Goal: Check status: Check status

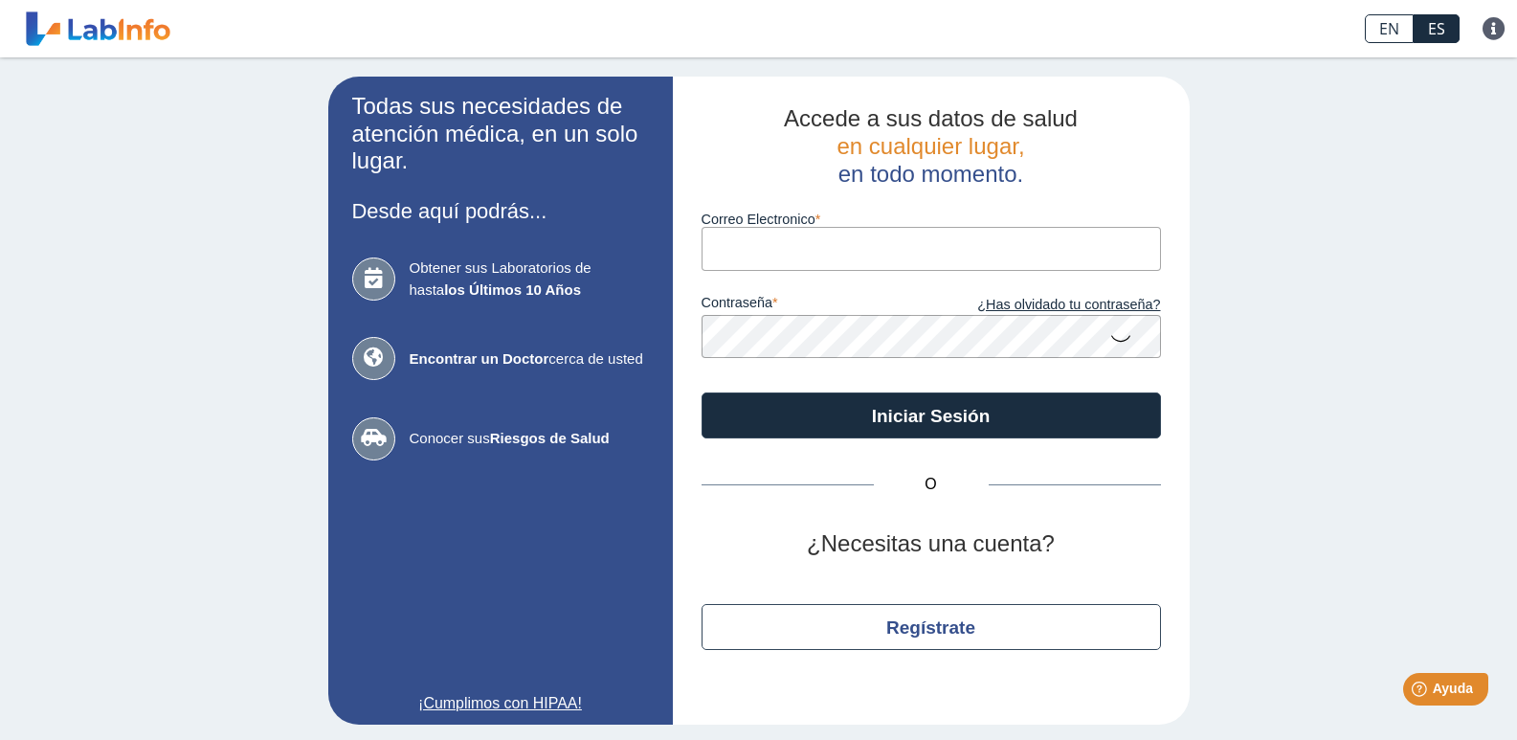
click at [744, 226] on label "Correo Electronico" at bounding box center [931, 219] width 459 height 15
click at [744, 227] on input "Correo Electronico" at bounding box center [931, 248] width 459 height 43
type input "vanessaoo812@gmail.com"
click at [1120, 343] on icon at bounding box center [1120, 337] width 23 height 37
click at [1120, 343] on icon at bounding box center [1120, 336] width 23 height 34
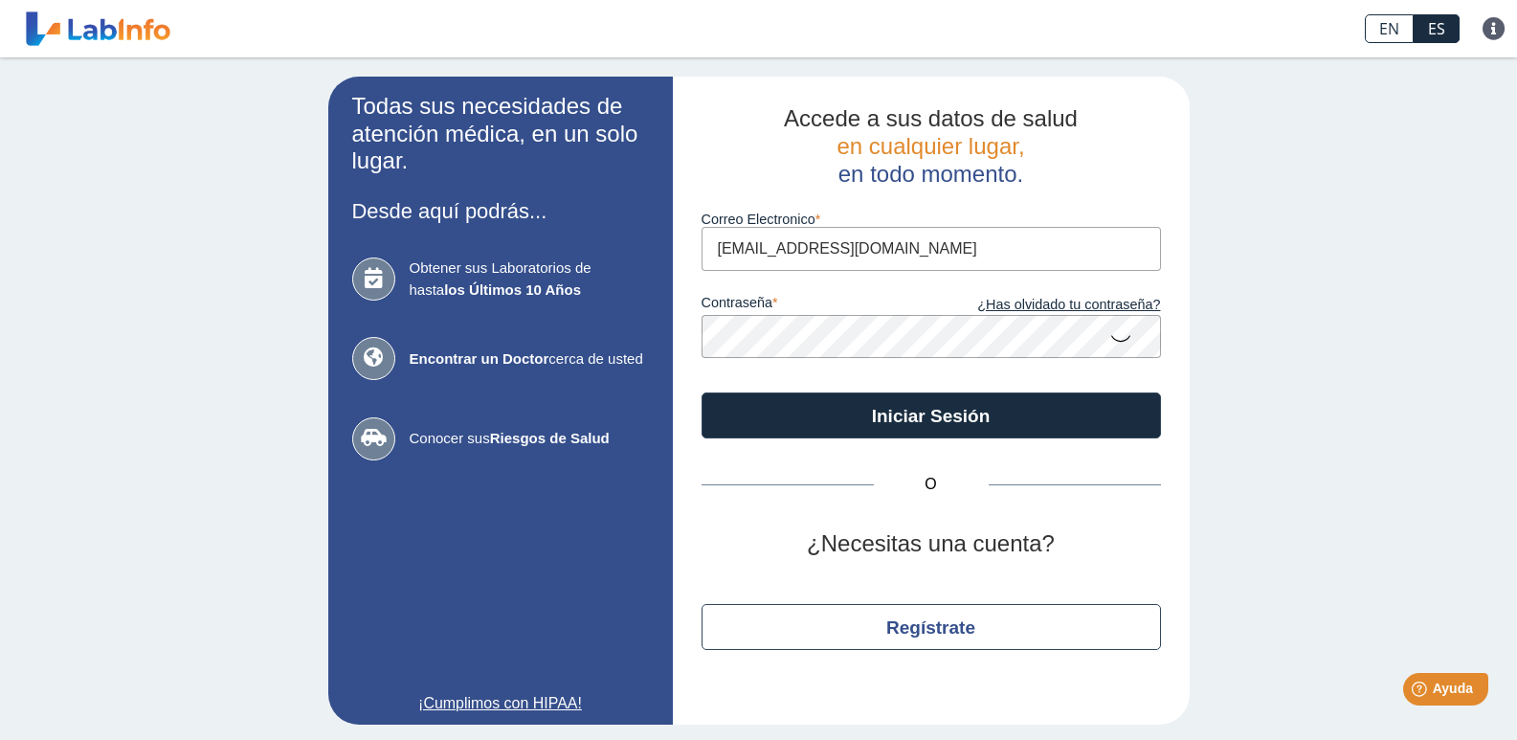
click at [689, 337] on div "Accede a sus datos de salud en cualquier lugar, en todo momento. Correo Electro…" at bounding box center [931, 401] width 517 height 648
click at [1122, 335] on icon at bounding box center [1120, 337] width 23 height 37
click at [1122, 335] on icon at bounding box center [1120, 336] width 23 height 34
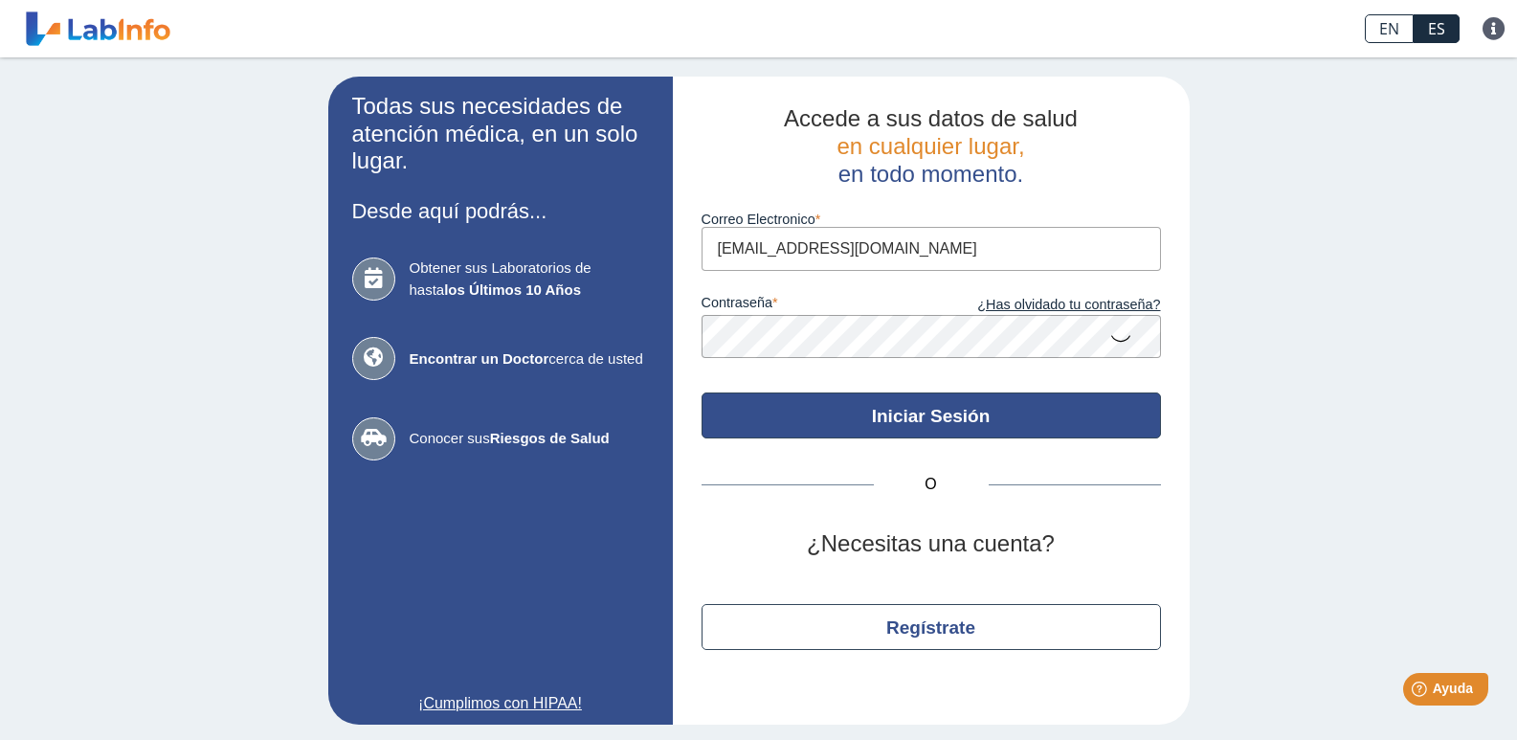
click at [919, 403] on button "Iniciar Sesión" at bounding box center [931, 415] width 459 height 46
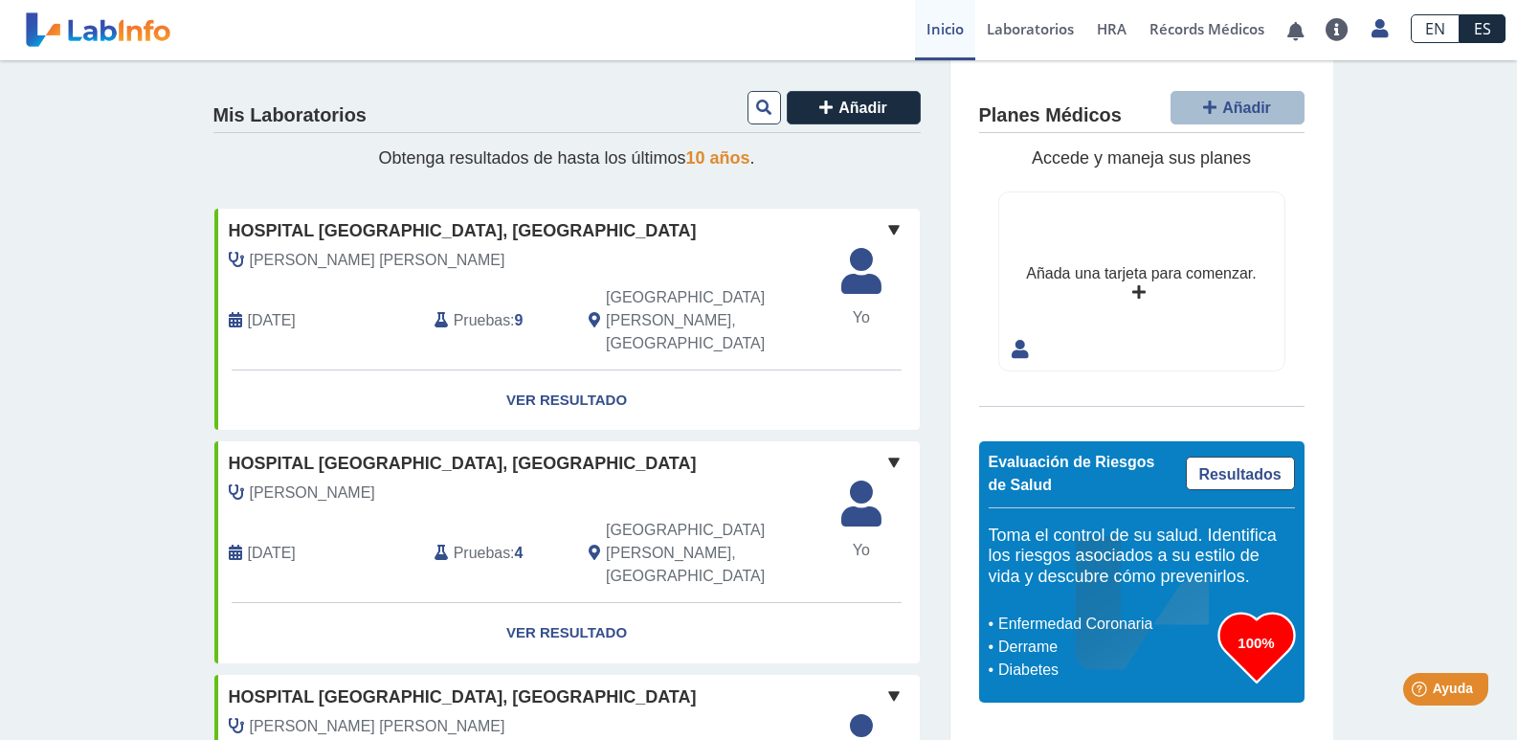
click at [887, 228] on span at bounding box center [894, 229] width 23 height 23
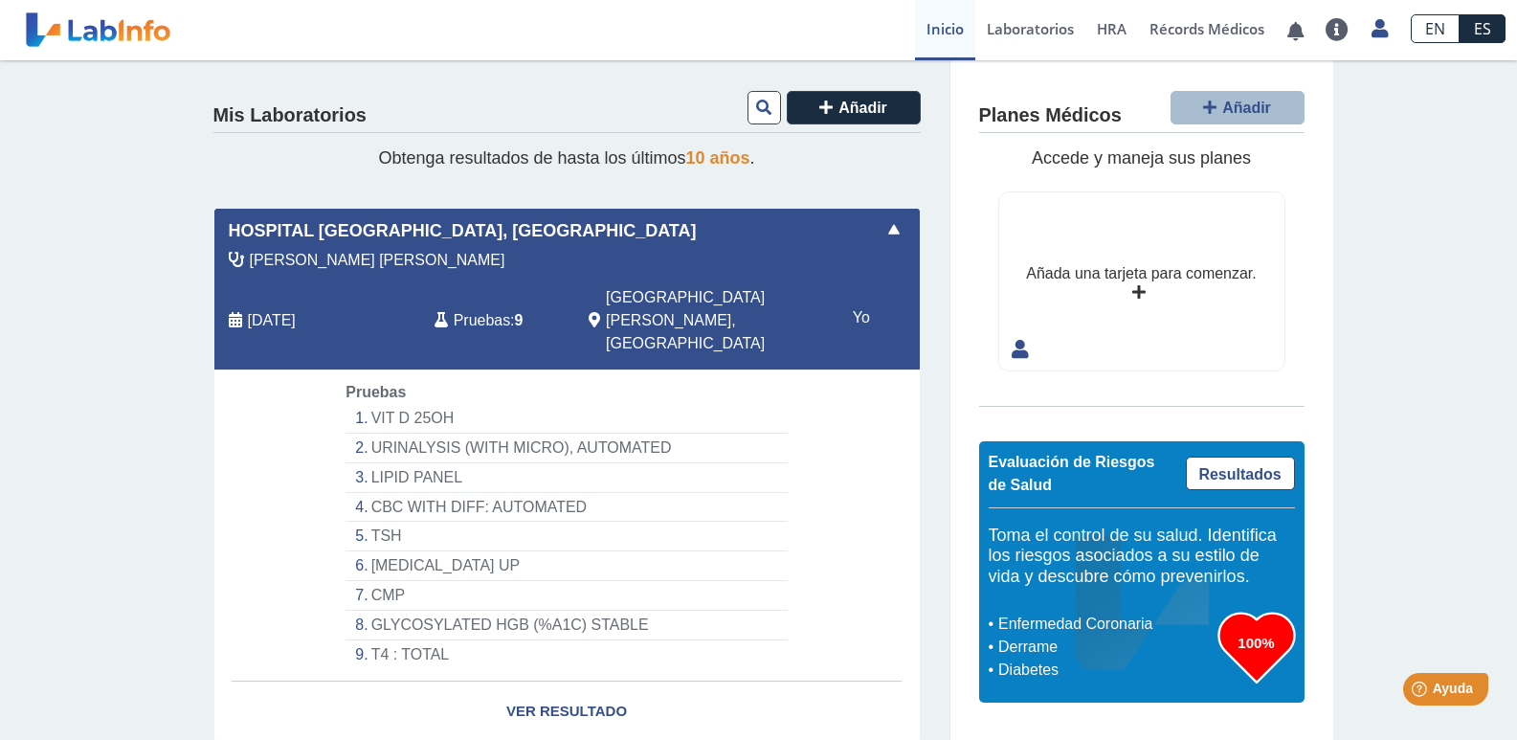
click at [887, 228] on span at bounding box center [894, 229] width 23 height 23
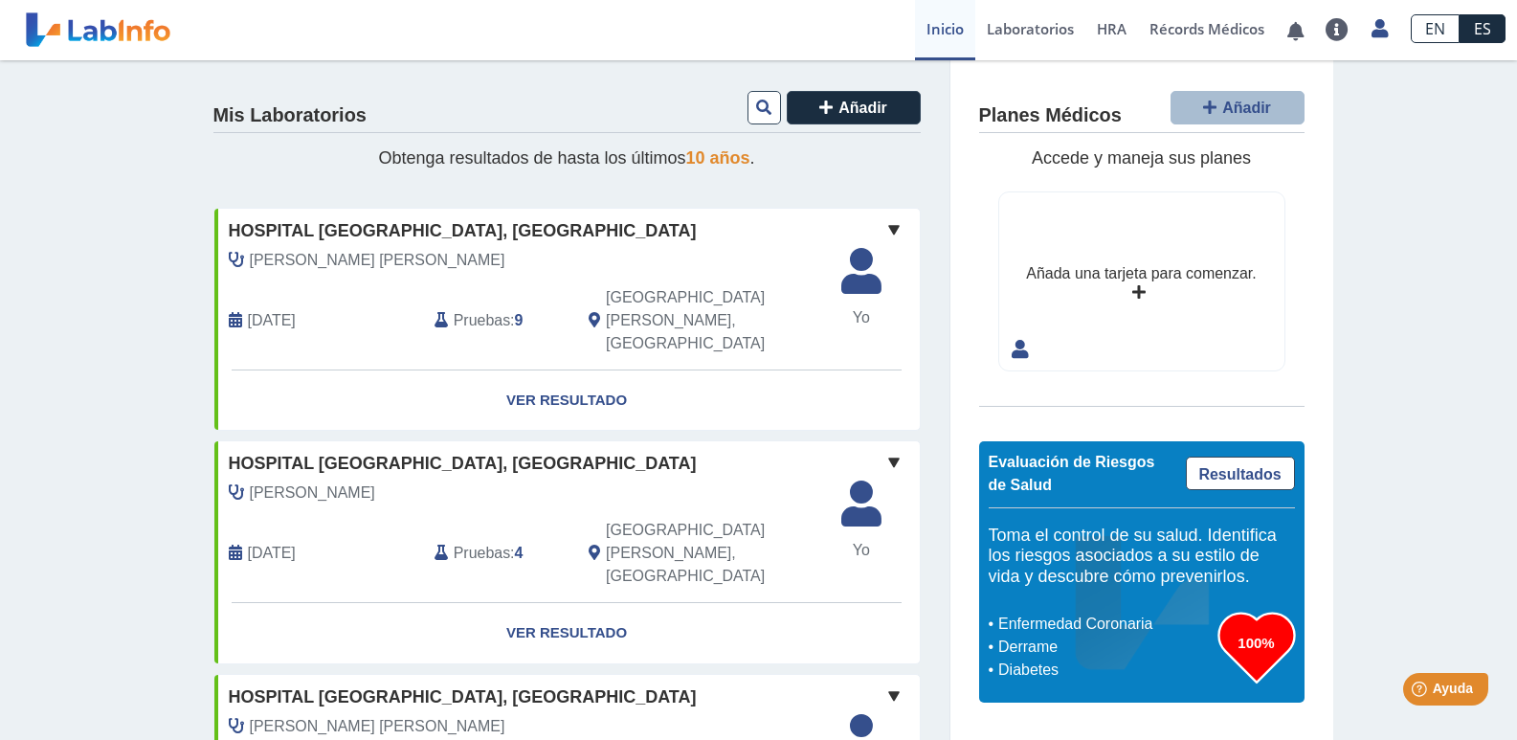
click at [1137, 288] on icon at bounding box center [1138, 292] width 13 height 15
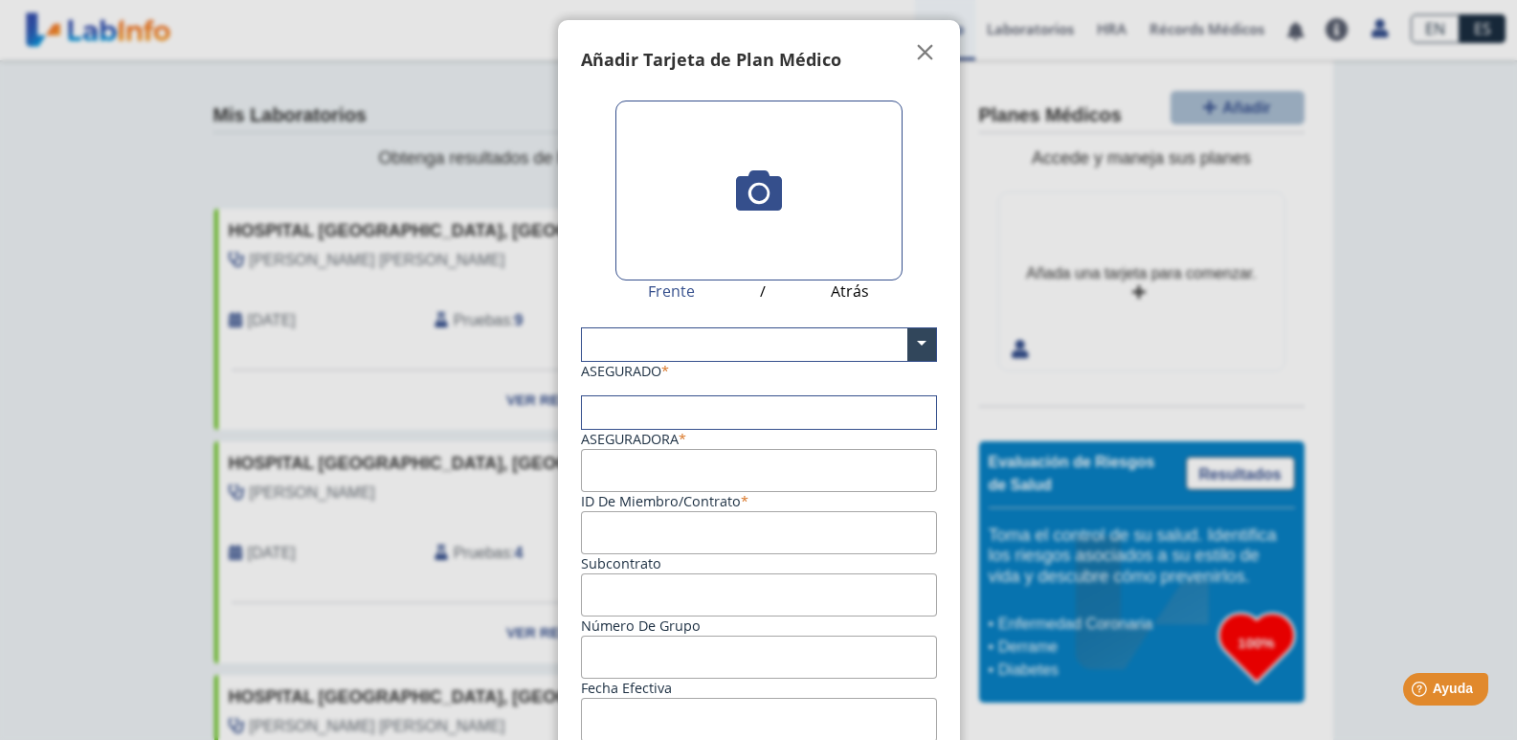
click at [746, 192] on icon at bounding box center [759, 191] width 46 height 46
click at [0, 0] on input "file" at bounding box center [0, 0] width 0 height 0
click at [923, 41] on span "" at bounding box center [925, 52] width 23 height 23
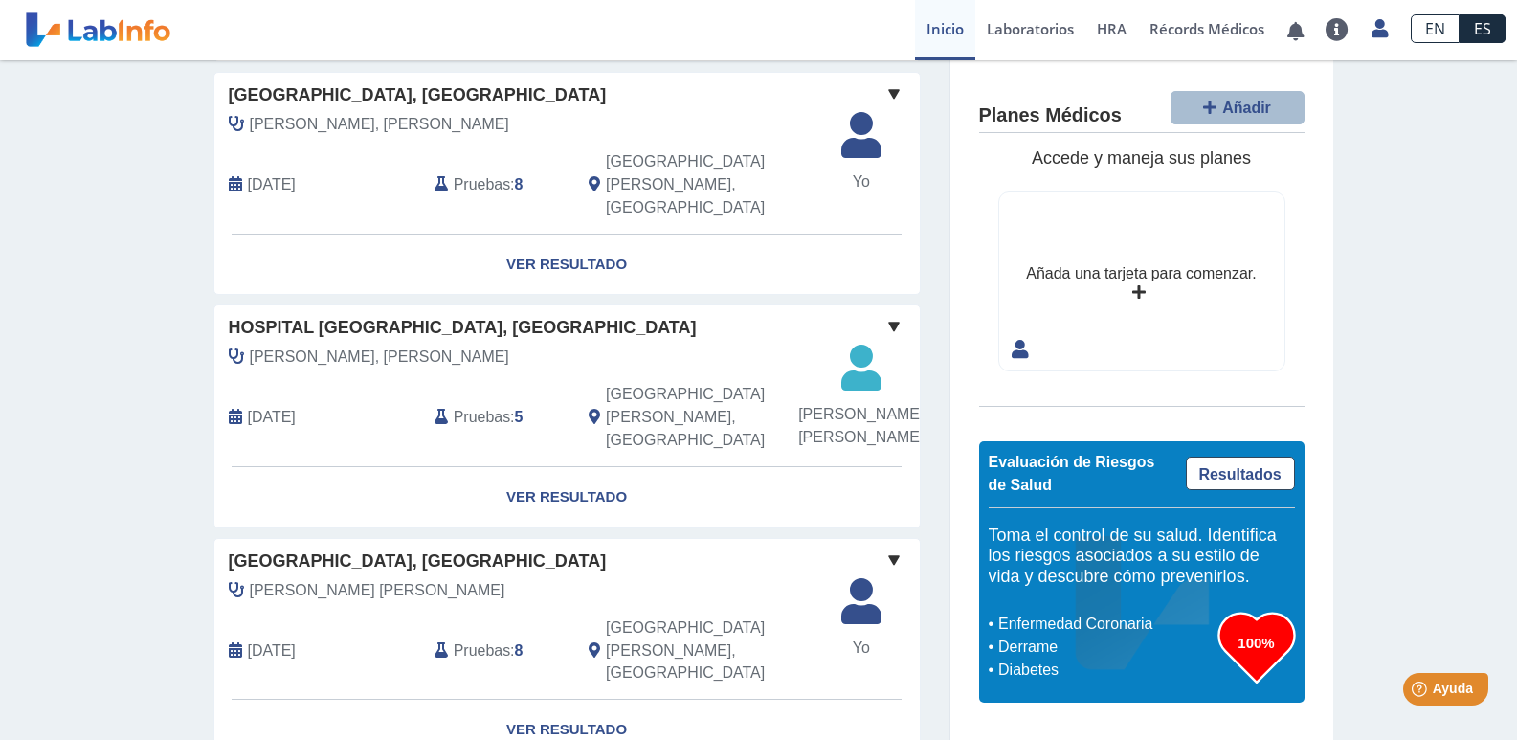
scroll to position [1627, 0]
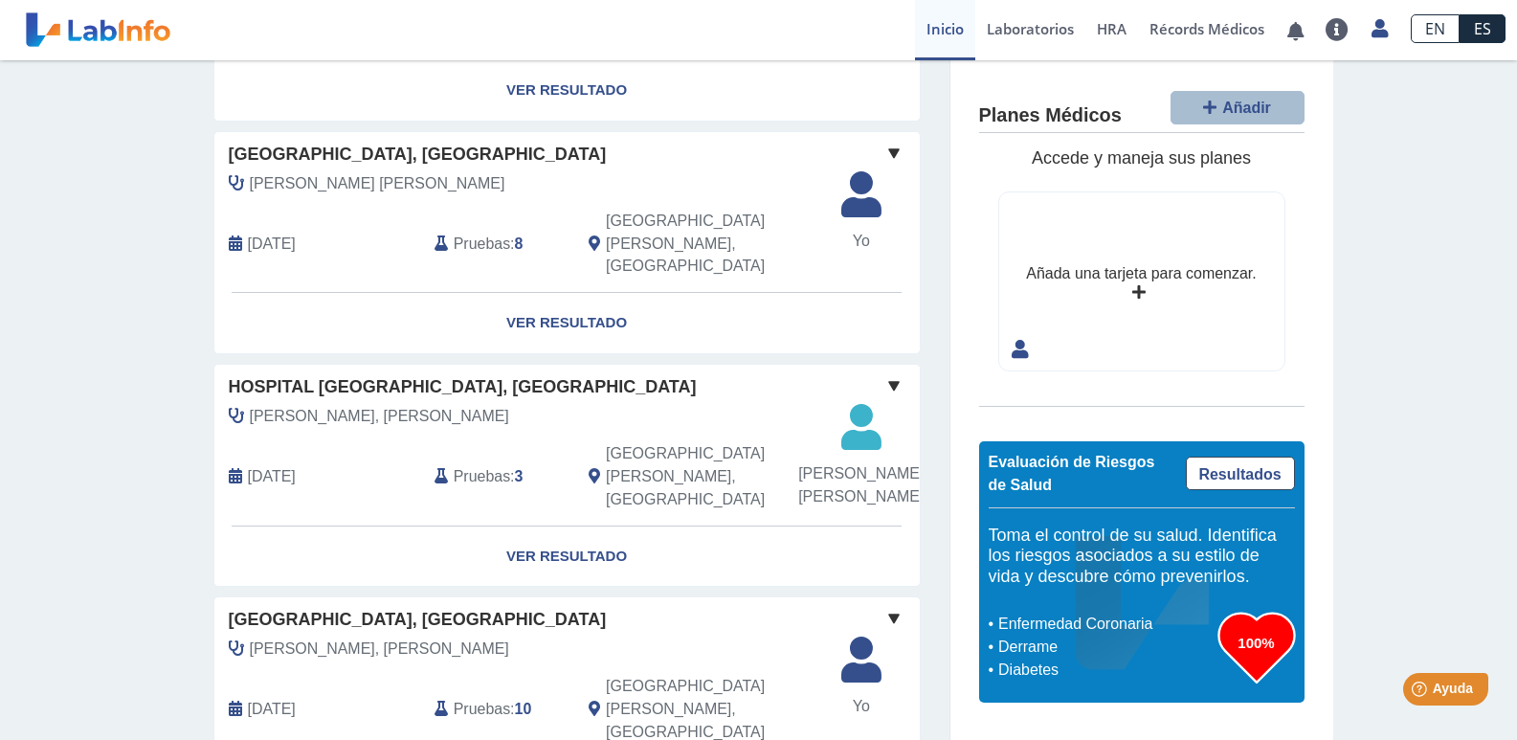
scroll to position [1556, 0]
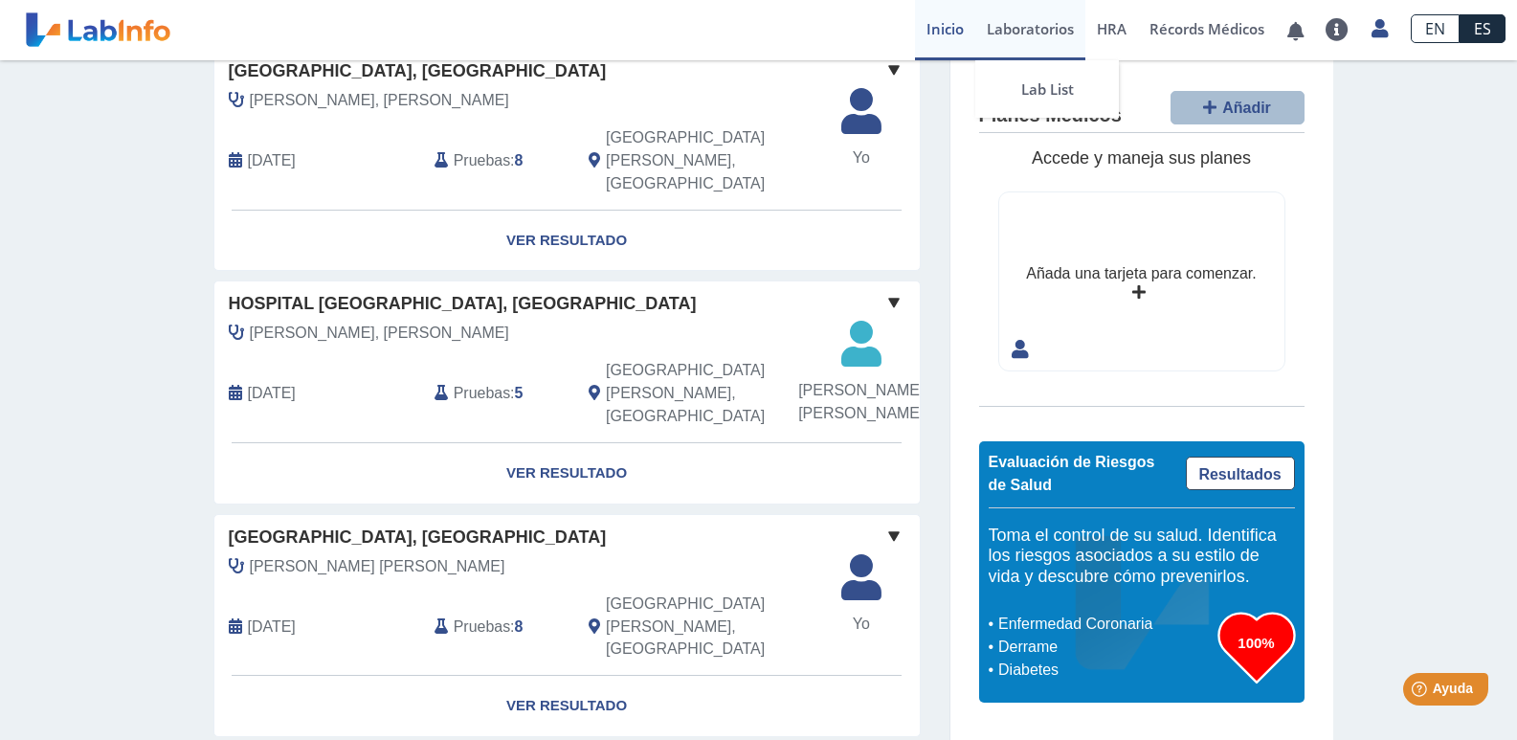
click at [1026, 29] on link "Laboratorios" at bounding box center [1030, 30] width 110 height 60
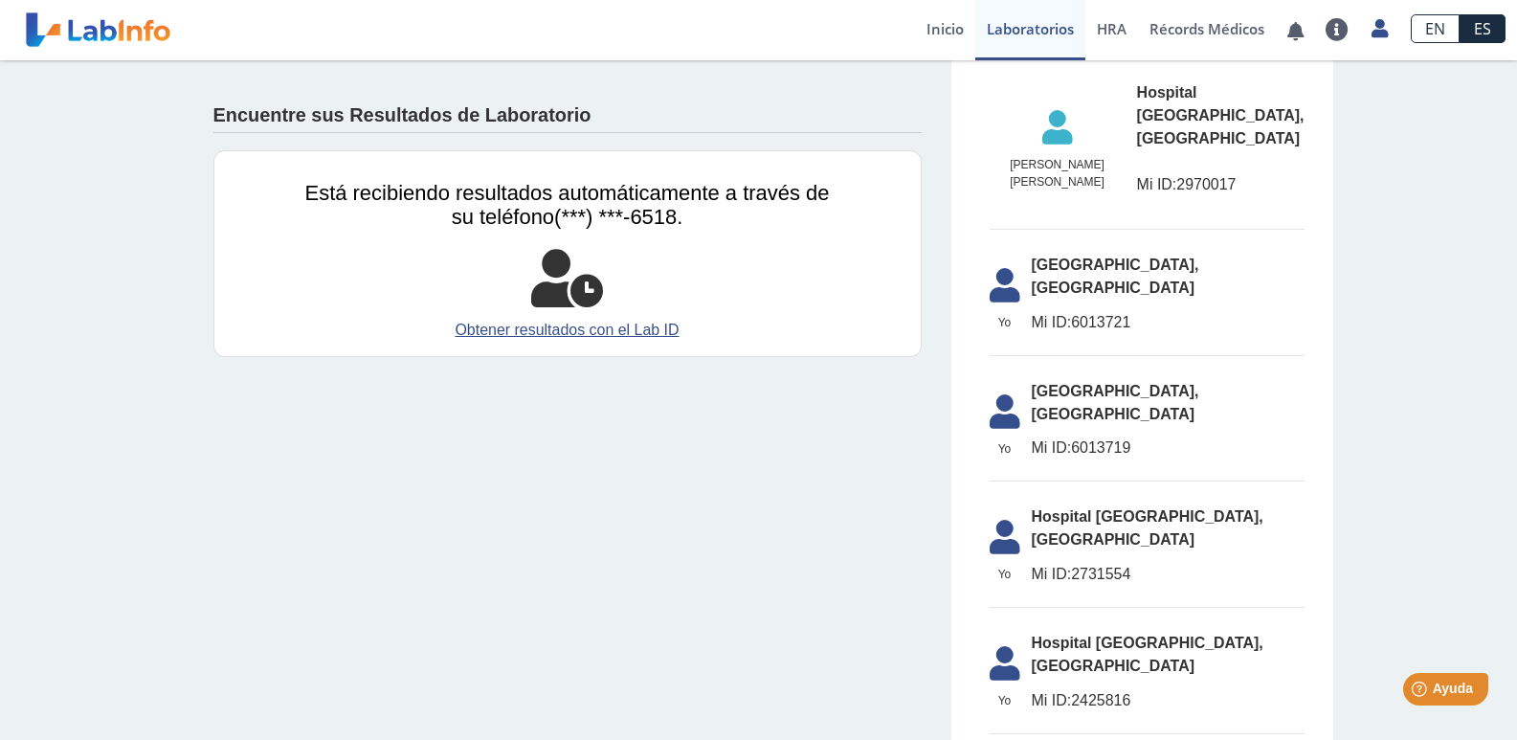
scroll to position [2235, 0]
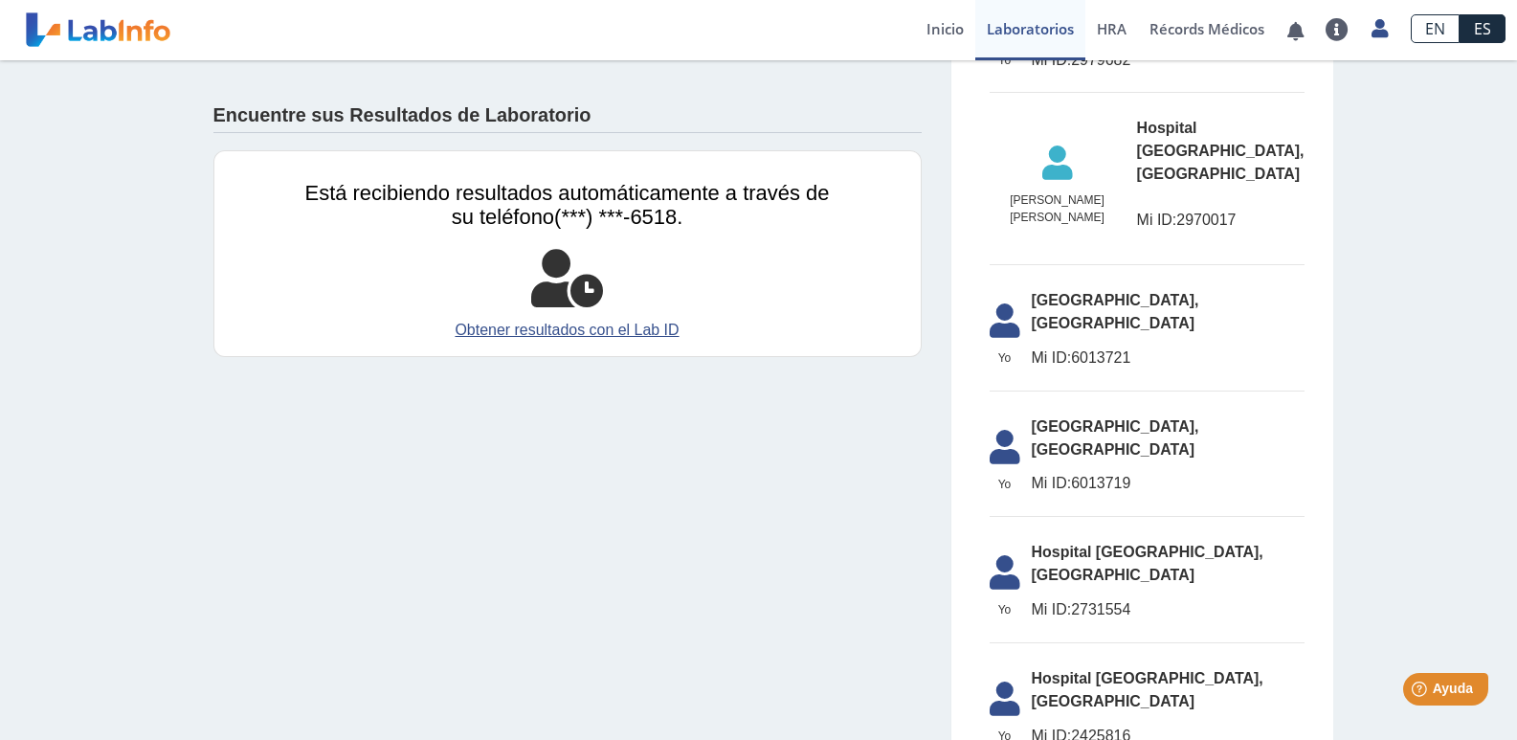
click at [925, 26] on link "Inicio" at bounding box center [945, 30] width 60 height 60
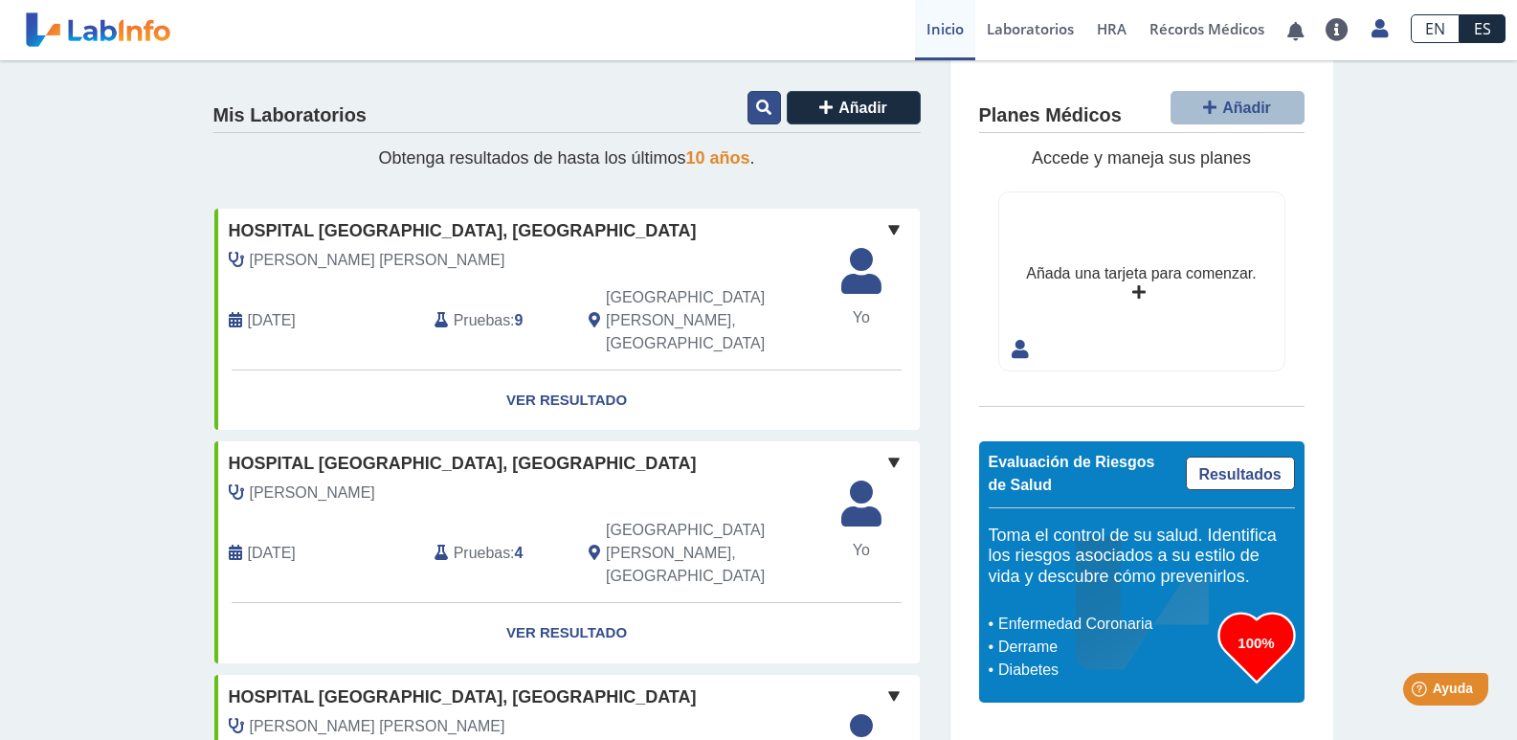
click at [761, 102] on icon at bounding box center [763, 107] width 15 height 15
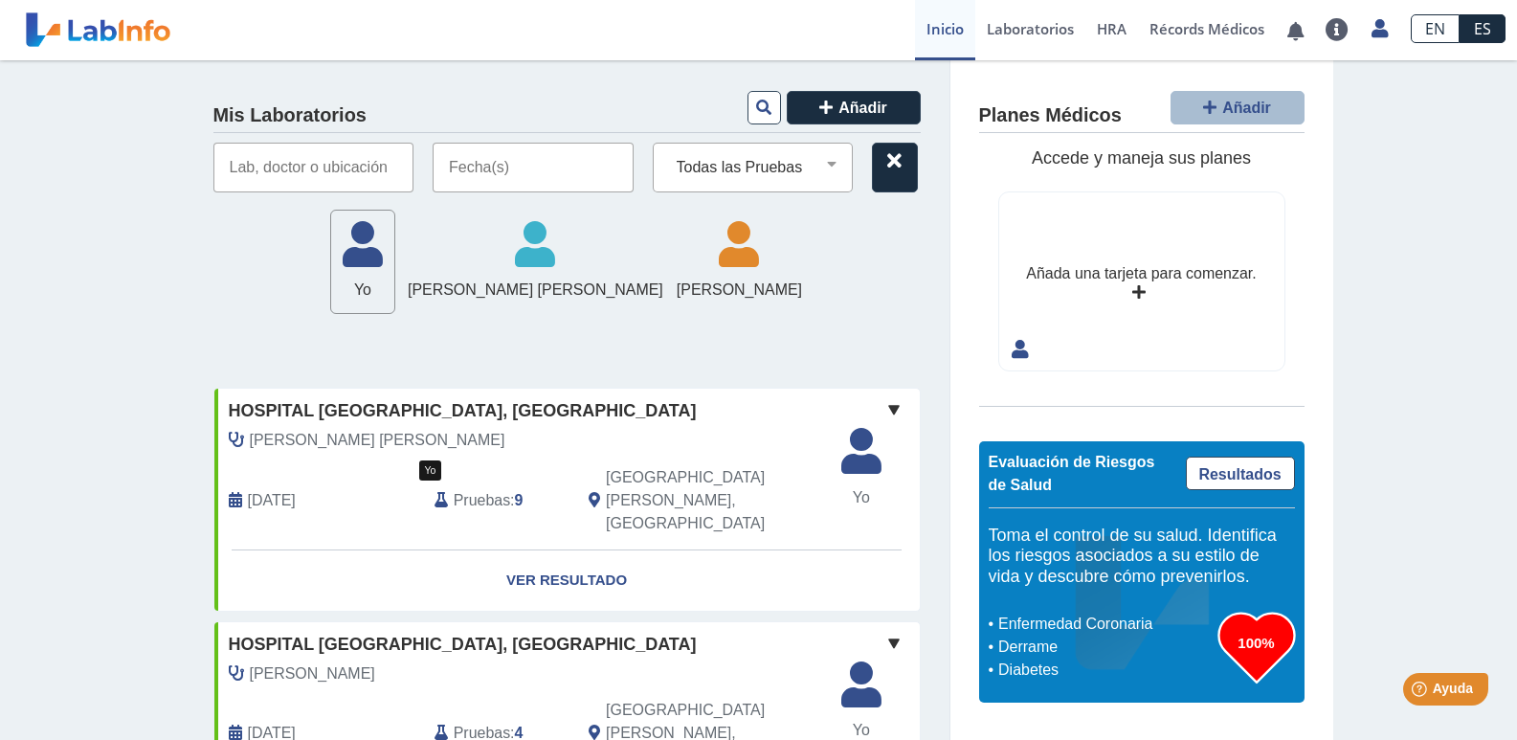
click at [394, 224] on icon at bounding box center [362, 250] width 63 height 57
click at [348, 173] on input "text" at bounding box center [313, 168] width 201 height 50
click at [362, 162] on input "text" at bounding box center [313, 168] width 201 height 50
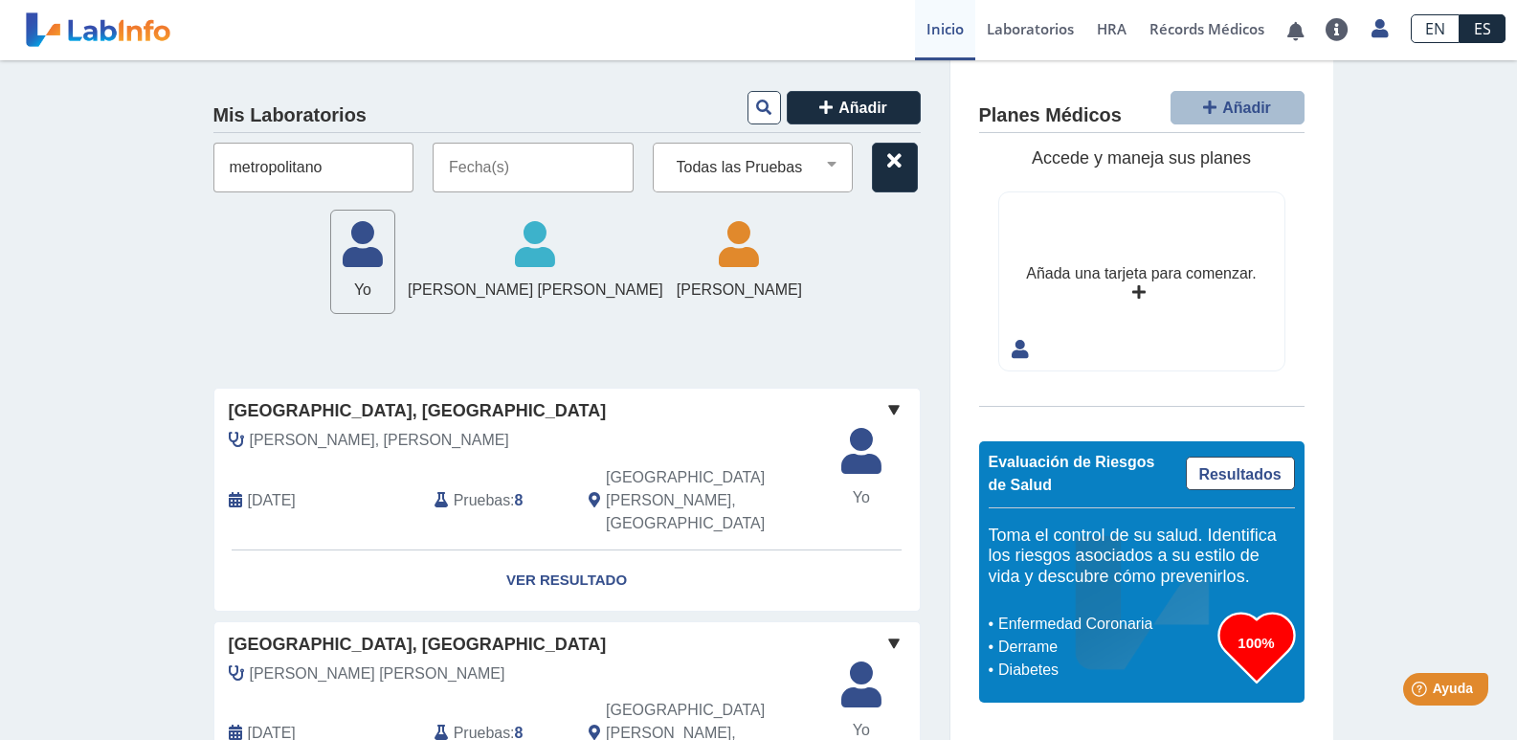
type input "metropolitano"
type input "10-08-2025"
click at [322, 186] on input "metropolitano" at bounding box center [313, 168] width 201 height 50
drag, startPoint x: 241, startPoint y: 154, endPoint x: 113, endPoint y: 128, distance: 130.8
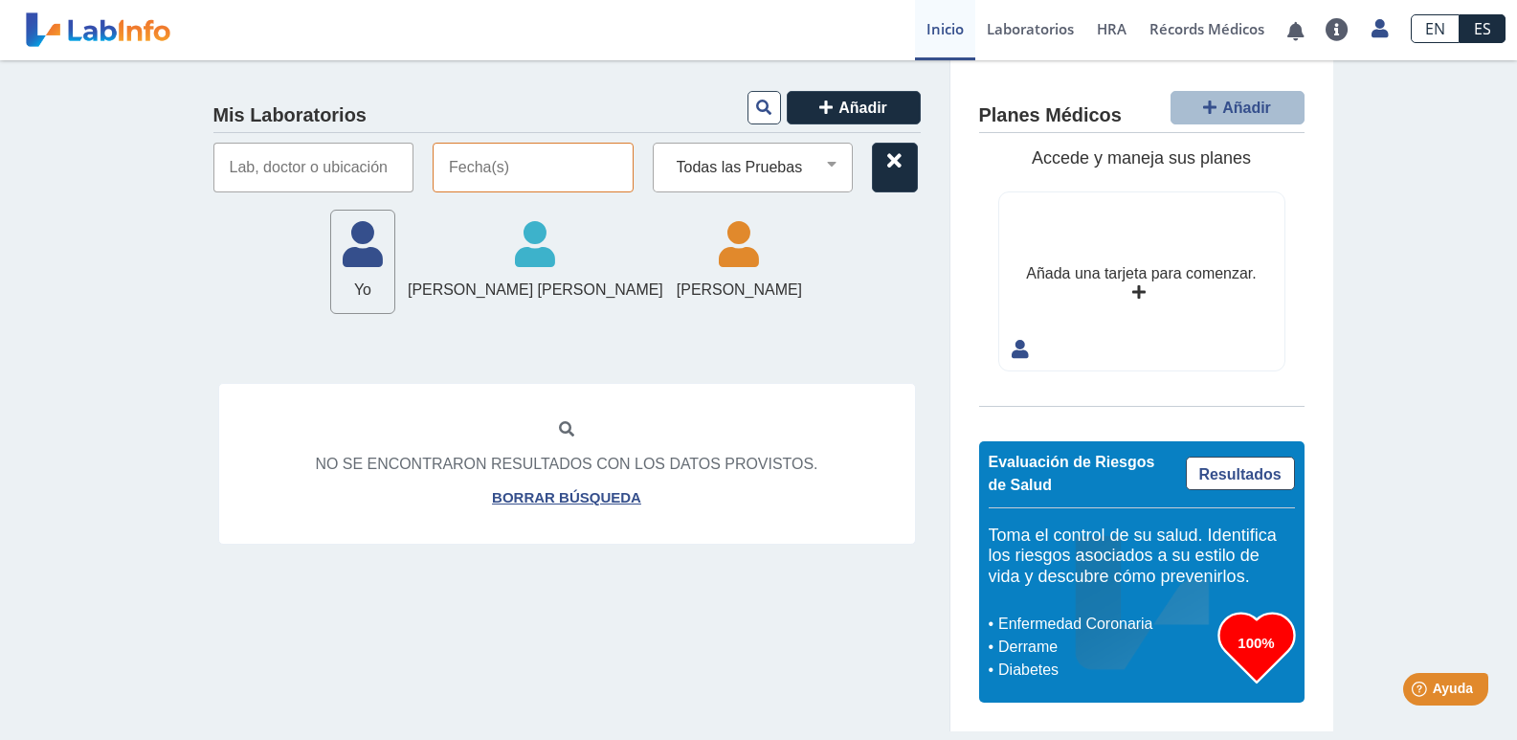
click at [337, 167] on input "text" at bounding box center [313, 168] width 201 height 50
click at [1026, 34] on link "Laboratorios" at bounding box center [1030, 30] width 110 height 60
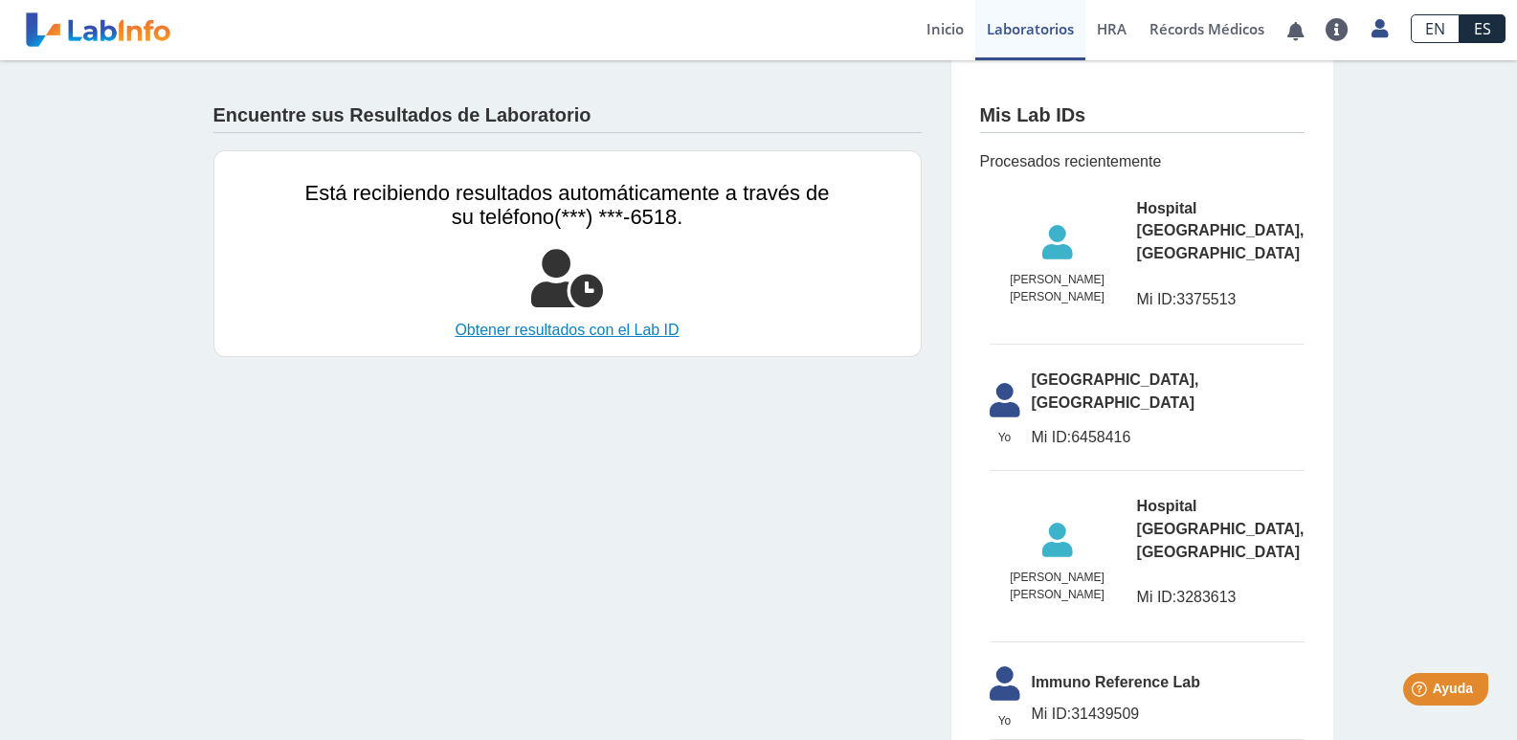
click at [551, 326] on link "Obtener resultados con el Lab ID" at bounding box center [567, 330] width 525 height 23
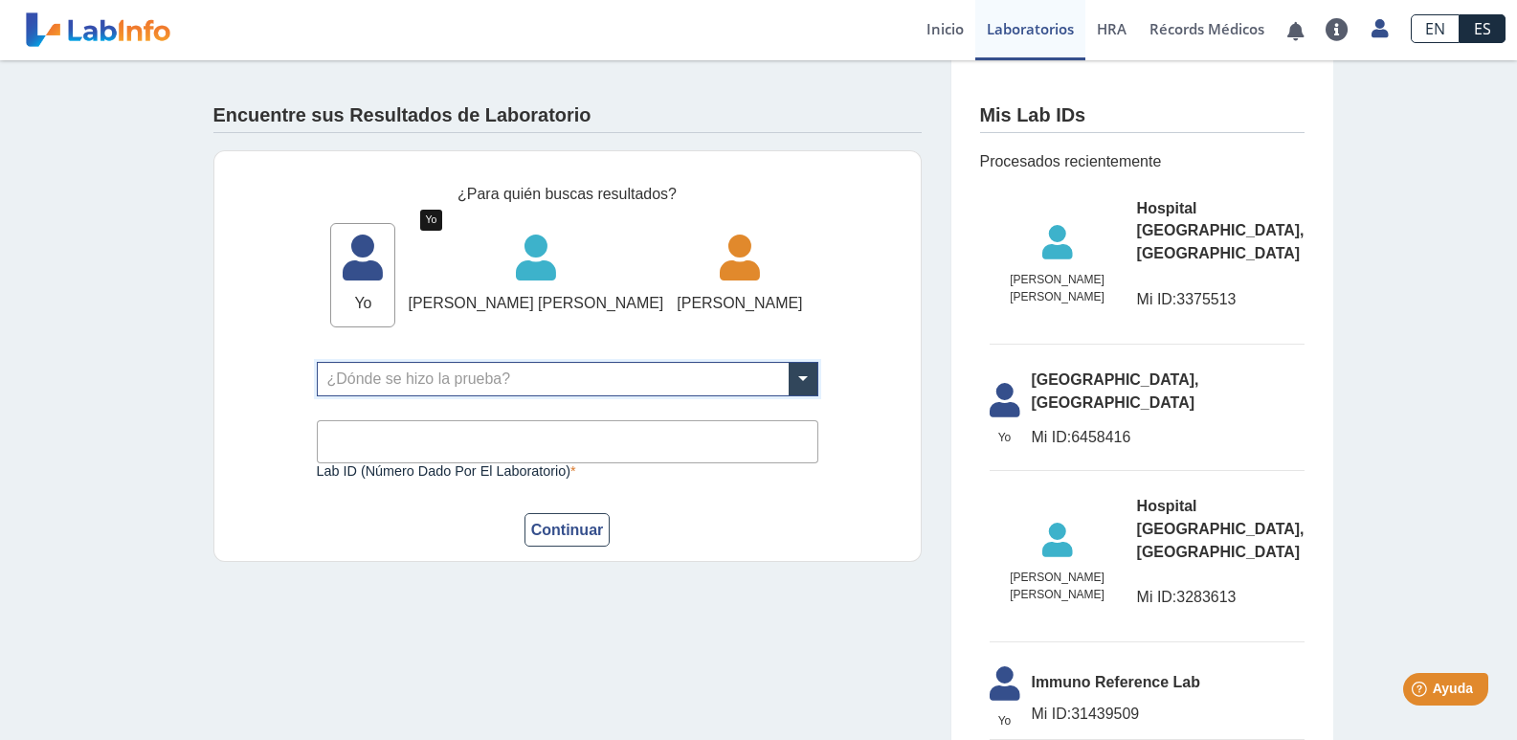
click at [394, 277] on icon at bounding box center [362, 263] width 63 height 57
click at [804, 380] on span at bounding box center [803, 379] width 29 height 33
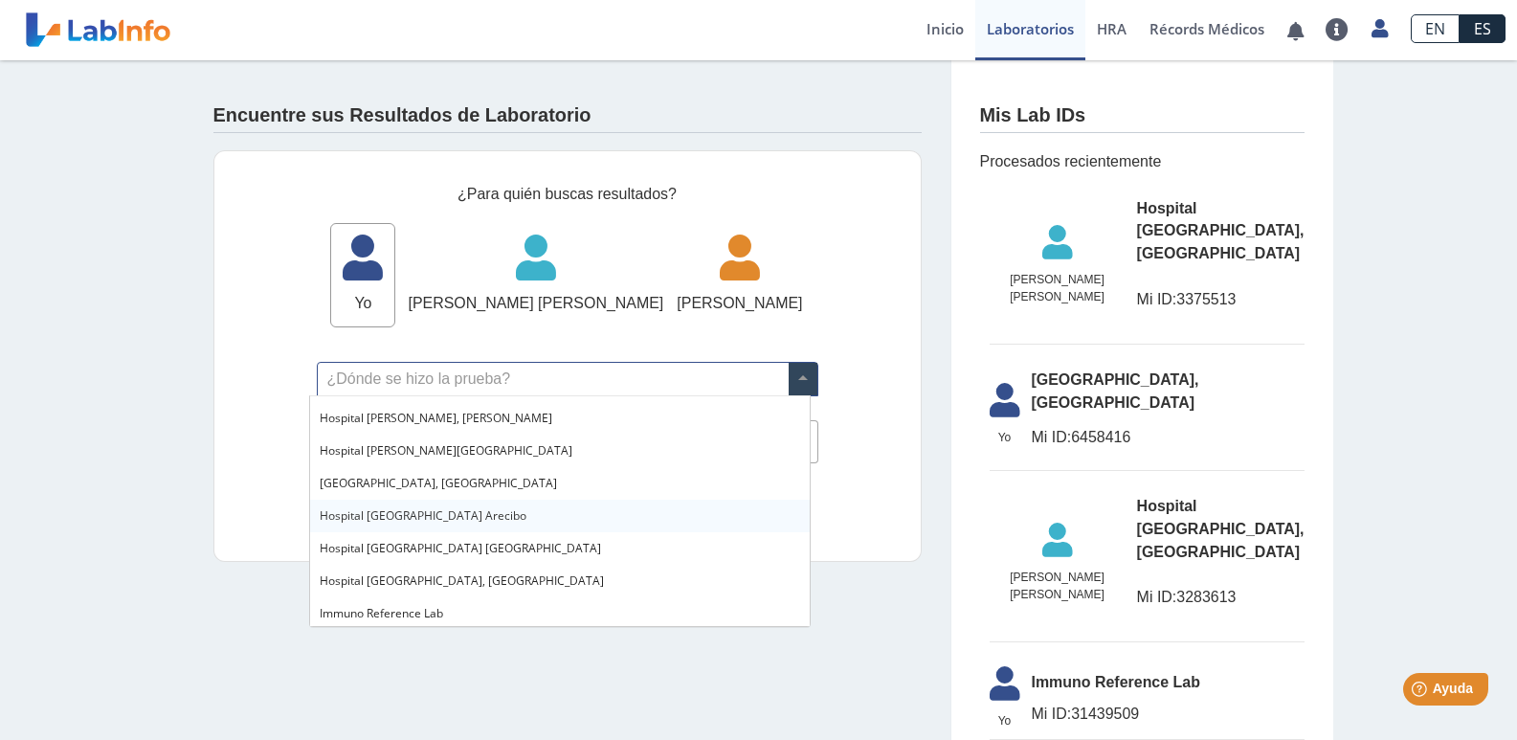
scroll to position [191, 0]
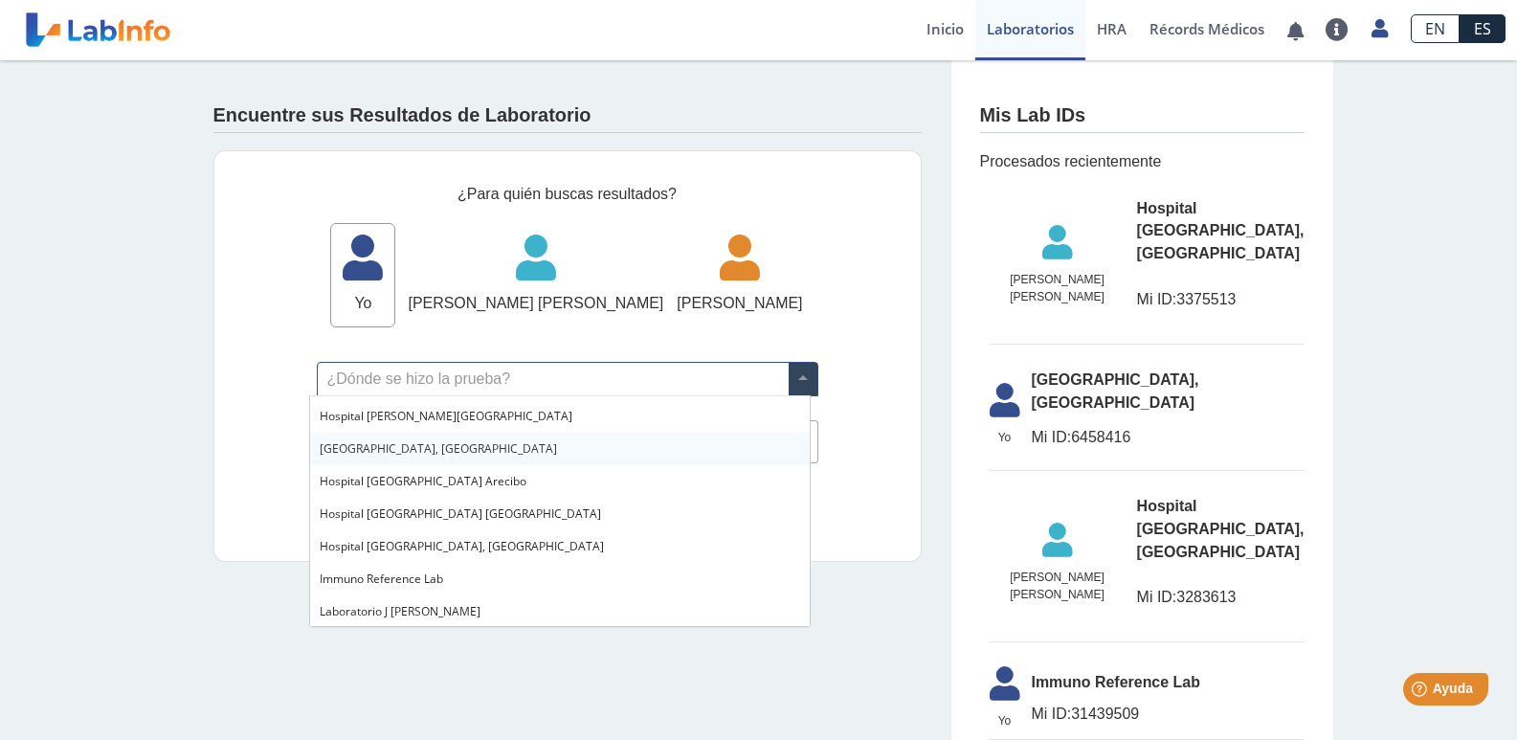
click at [479, 448] on span "[GEOGRAPHIC_DATA], [GEOGRAPHIC_DATA]" at bounding box center [438, 448] width 237 height 16
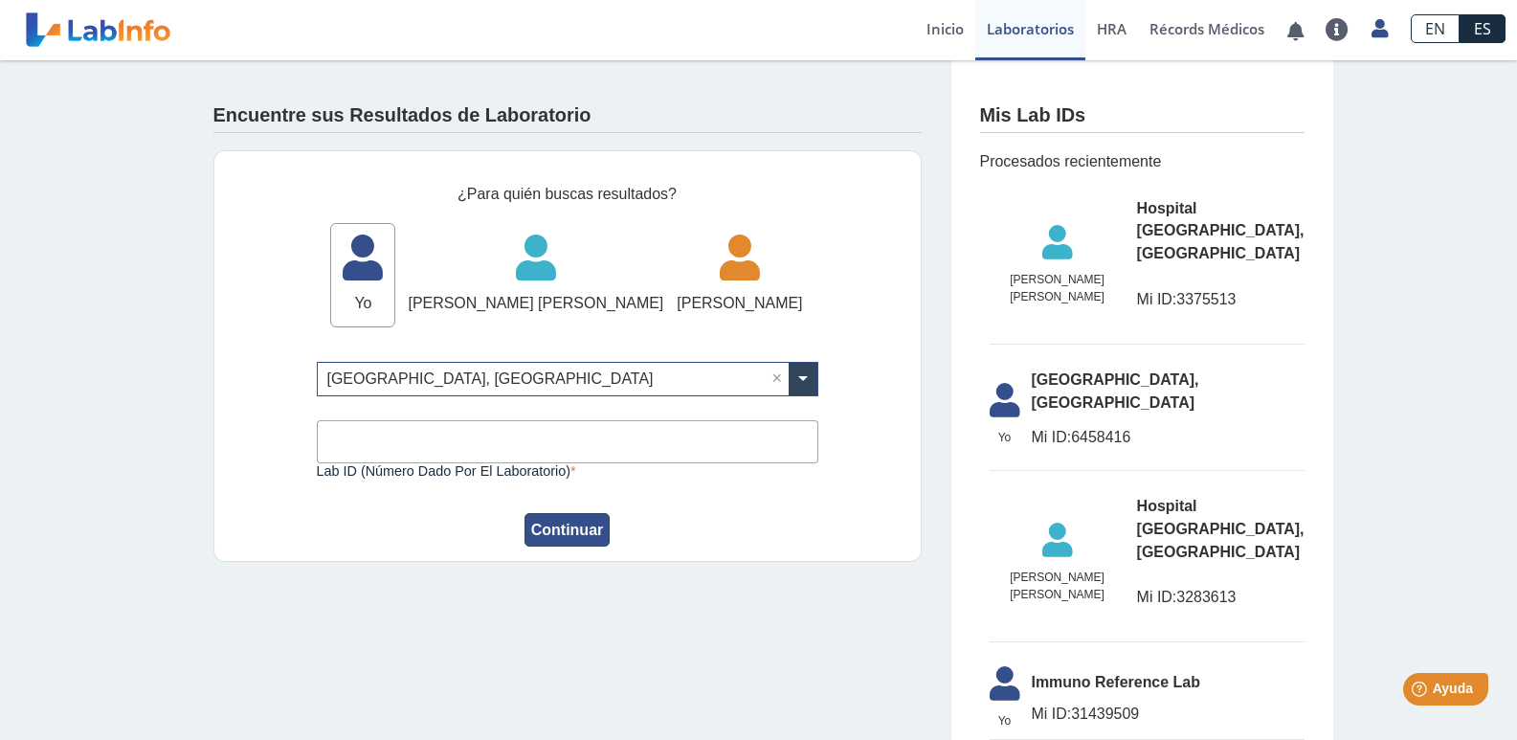
click at [569, 517] on button "Continuar" at bounding box center [568, 530] width 86 height 34
click at [409, 433] on input "Lab ID (número dado por el laboratorio)" at bounding box center [568, 441] width 502 height 43
type input "3399603243"
click at [554, 533] on button "Continuar" at bounding box center [568, 530] width 86 height 34
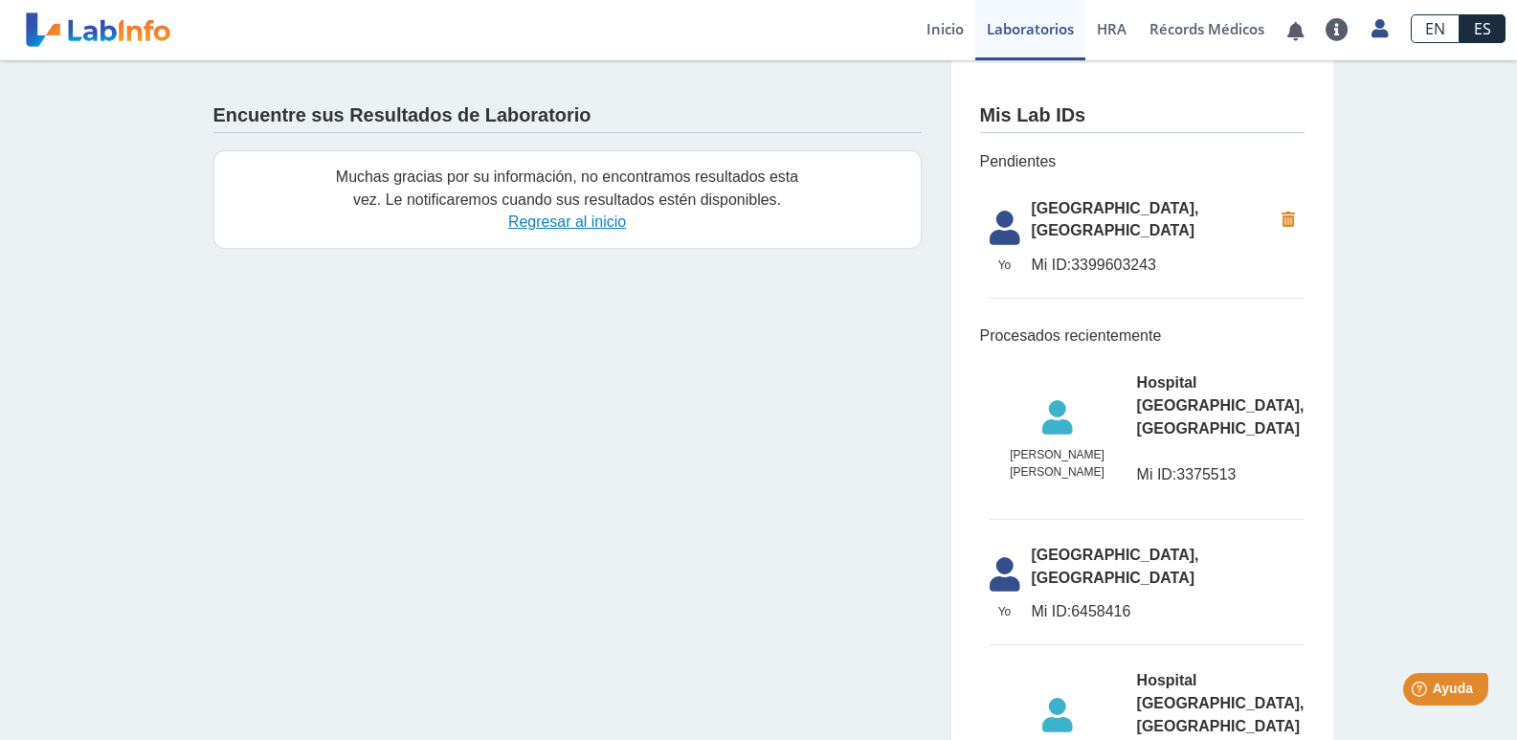
click at [562, 227] on link "Regresar al inicio" at bounding box center [567, 221] width 118 height 16
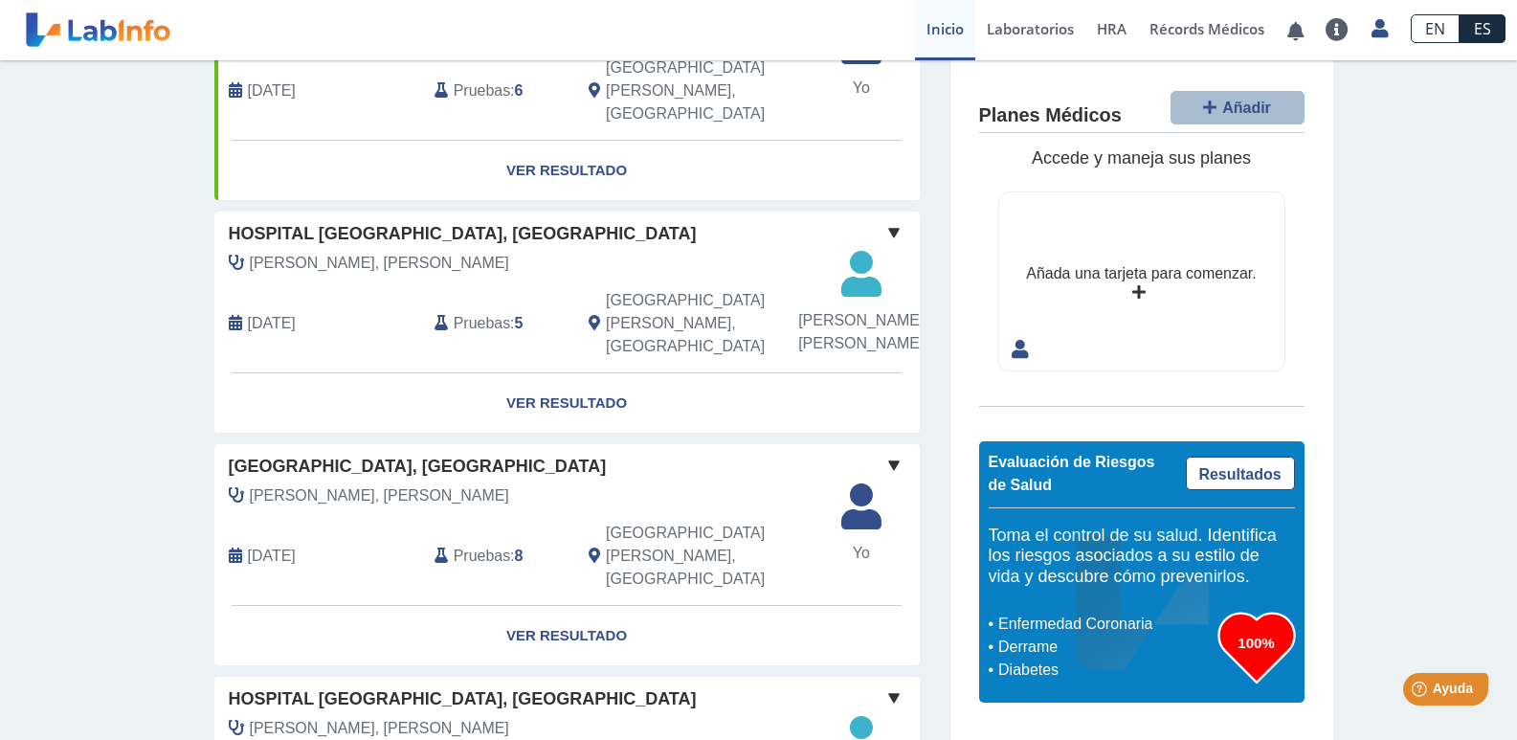
scroll to position [1340, 0]
